Goal: Transaction & Acquisition: Purchase product/service

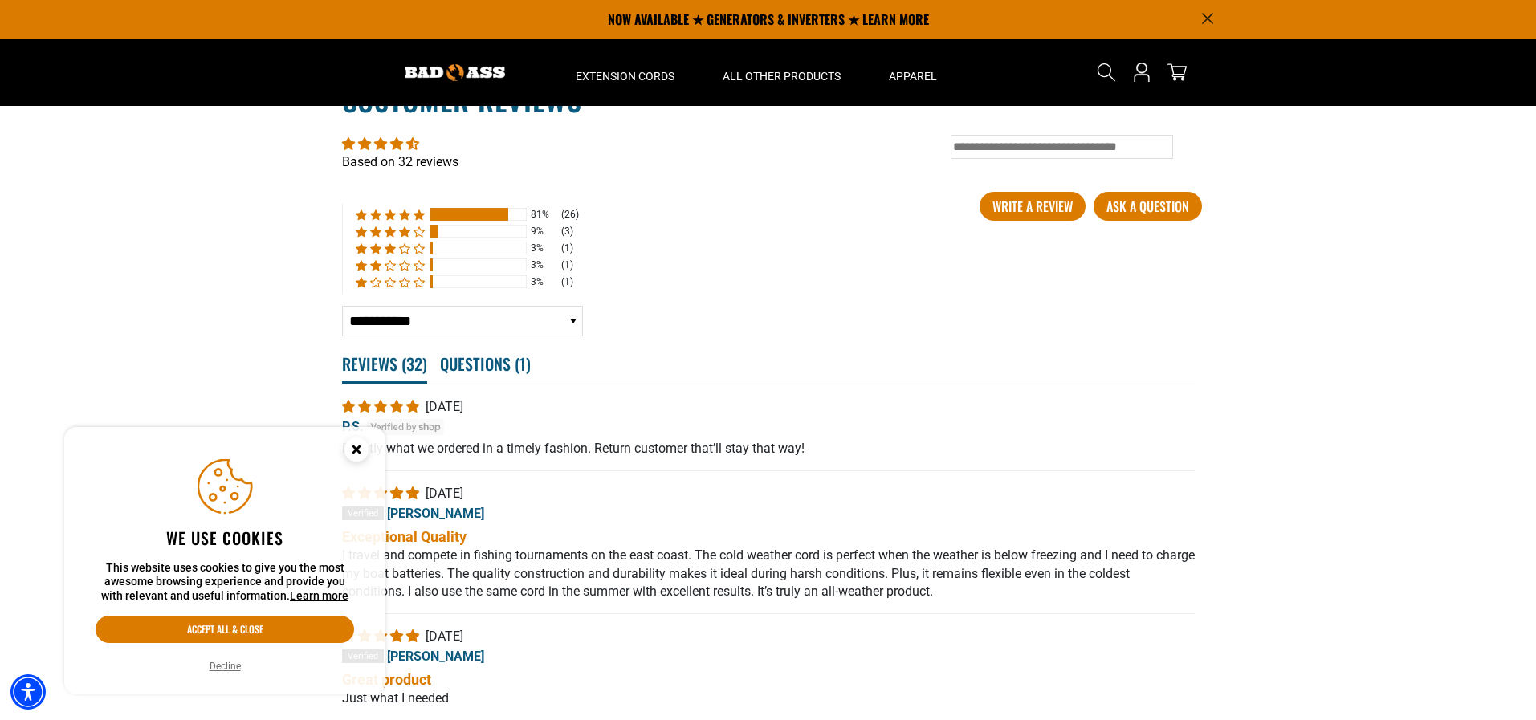
scroll to position [2771, 0]
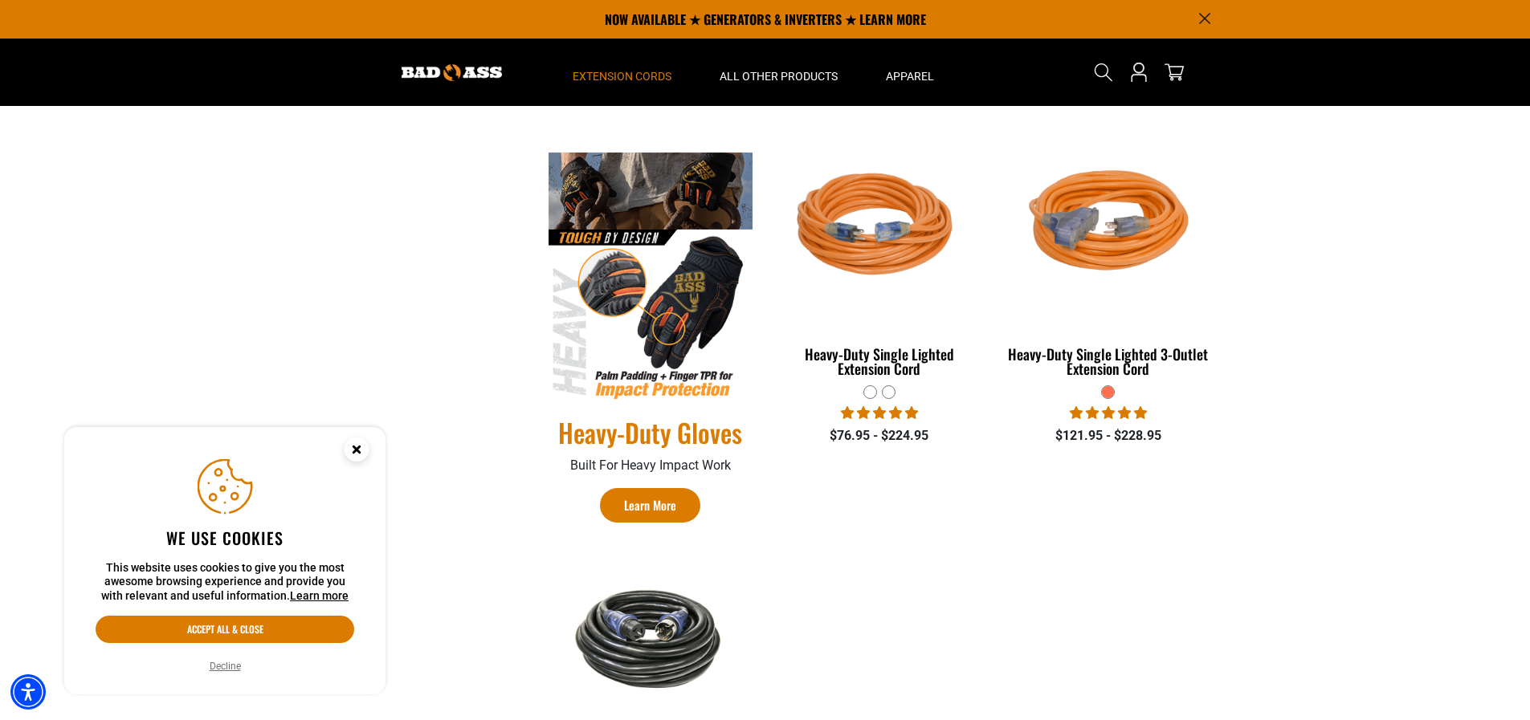
scroll to position [687, 0]
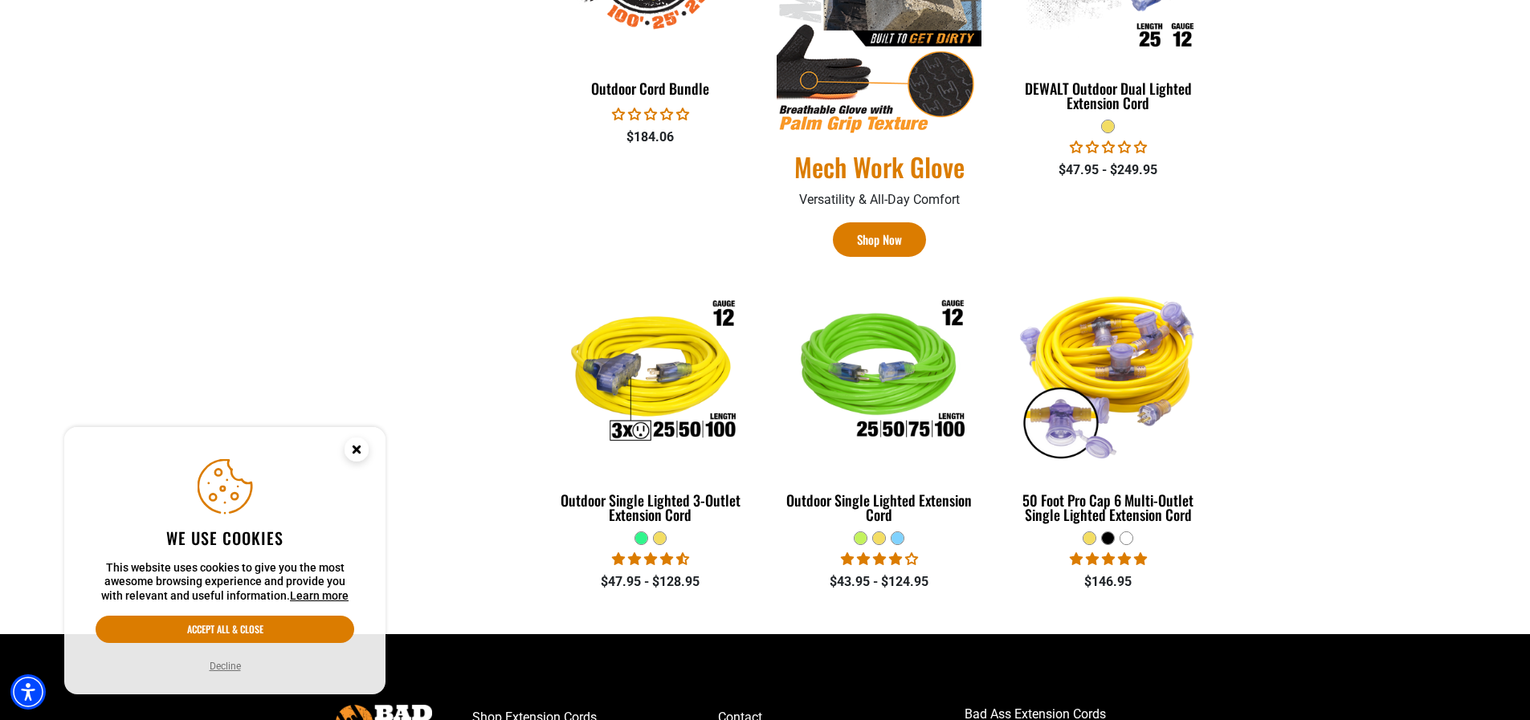
scroll to position [1044, 0]
